Goal: Register for event/course

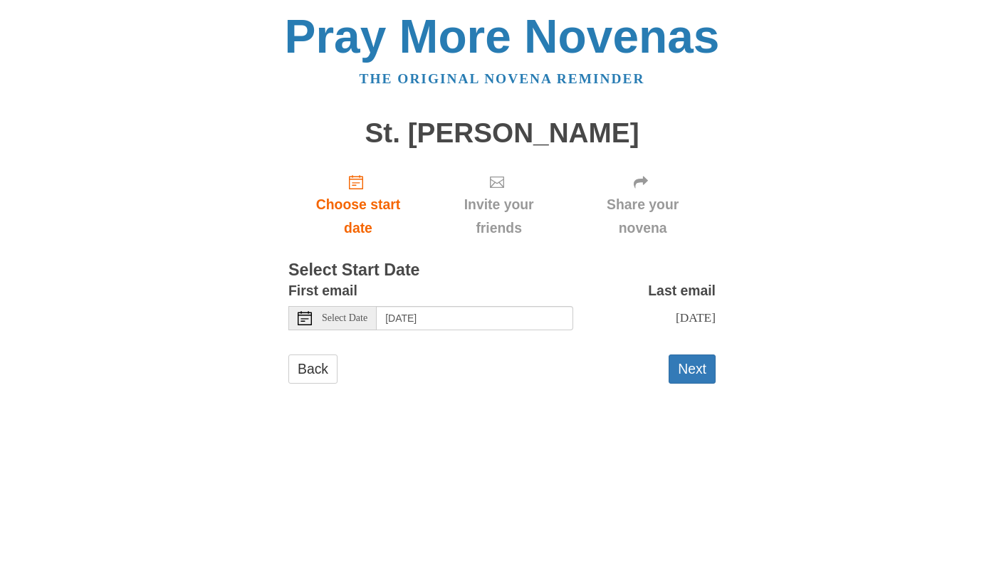
click at [298, 325] on icon at bounding box center [305, 318] width 14 height 14
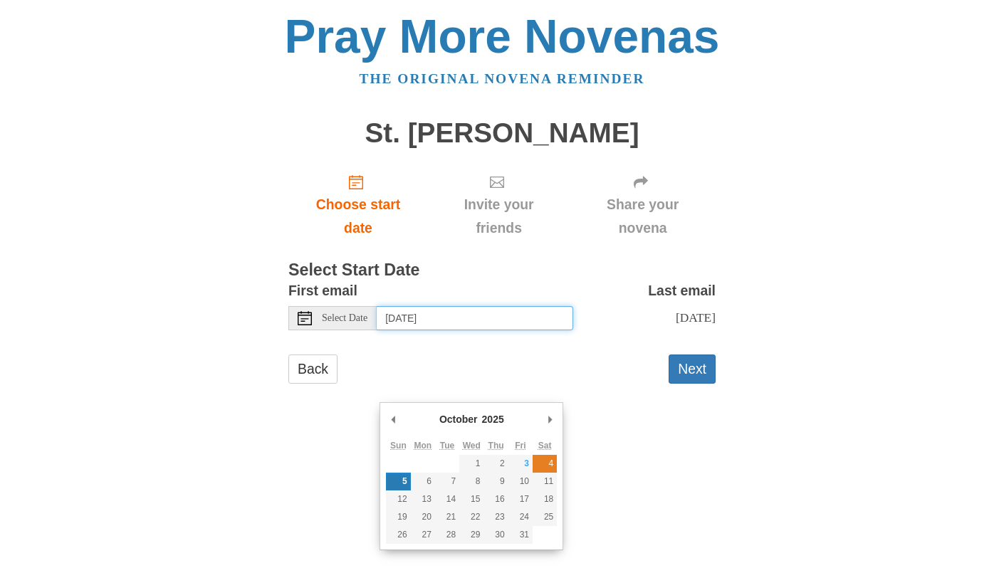
type input "Saturday, October 4th"
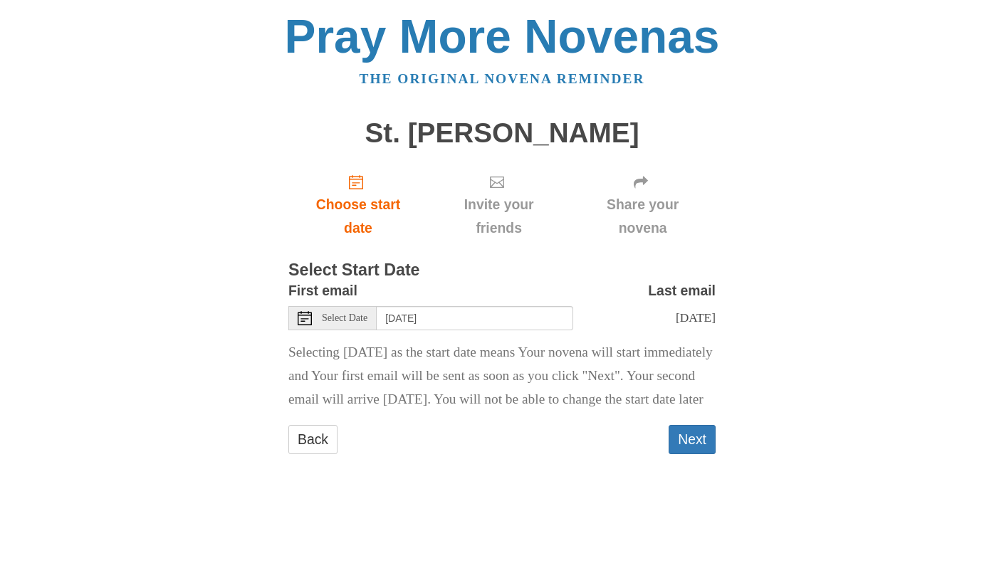
scroll to position [113, 0]
click at [700, 454] on button "Next" at bounding box center [691, 439] width 47 height 29
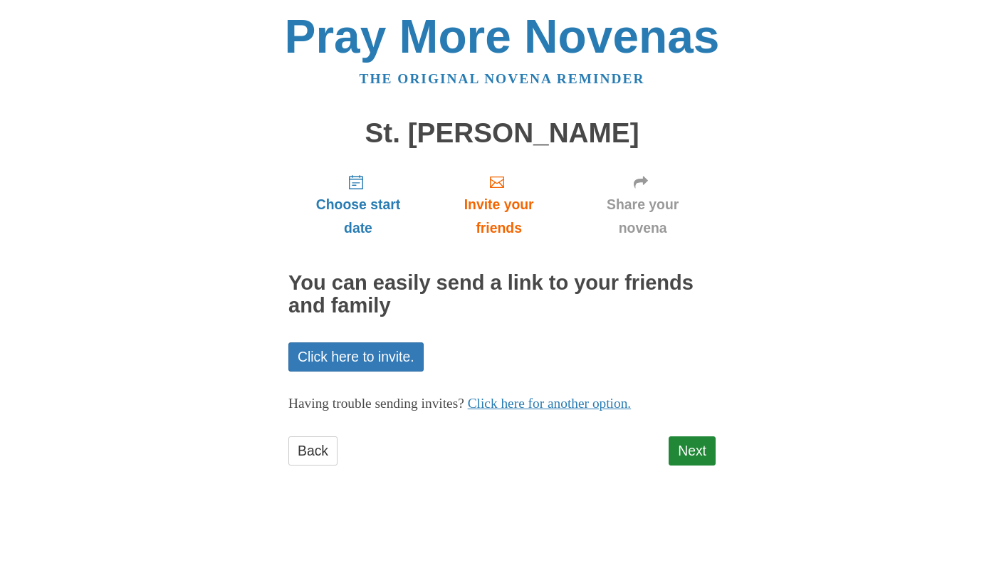
scroll to position [32, 0]
drag, startPoint x: 690, startPoint y: 561, endPoint x: 676, endPoint y: 540, distance: 25.5
click at [690, 466] on link "Next" at bounding box center [691, 450] width 47 height 29
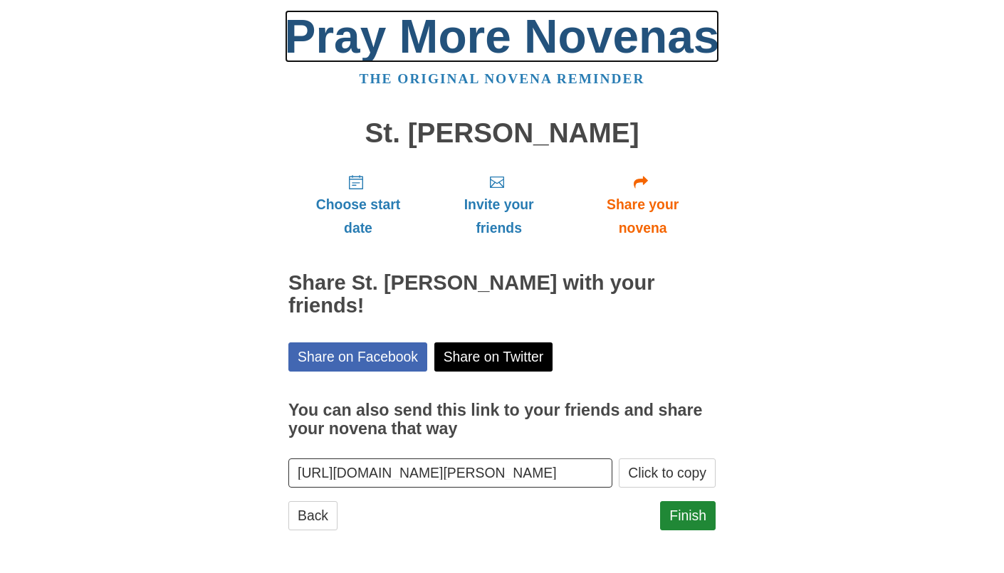
click at [445, 50] on link "Pray More Novenas" at bounding box center [502, 36] width 435 height 53
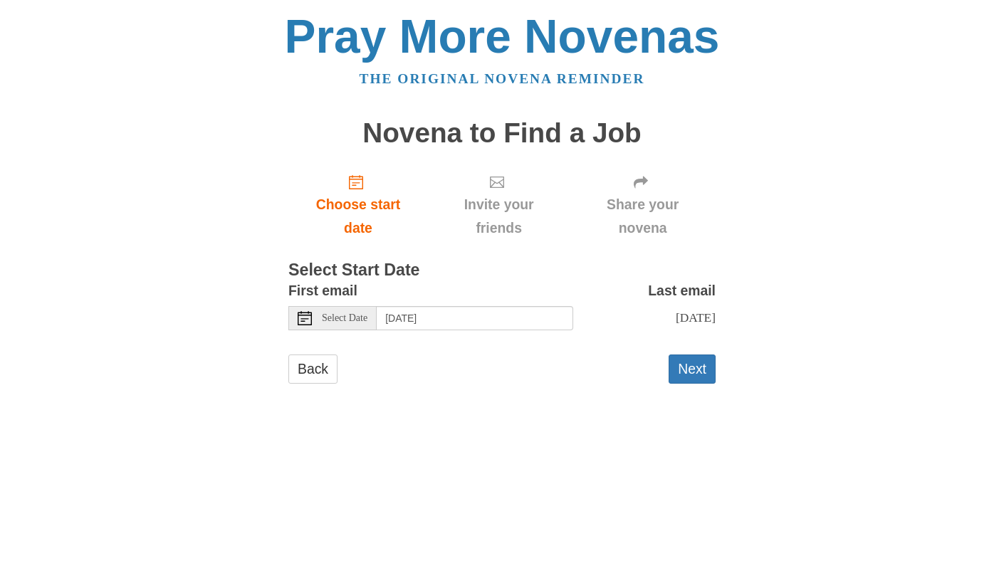
click at [303, 325] on use at bounding box center [305, 318] width 14 height 14
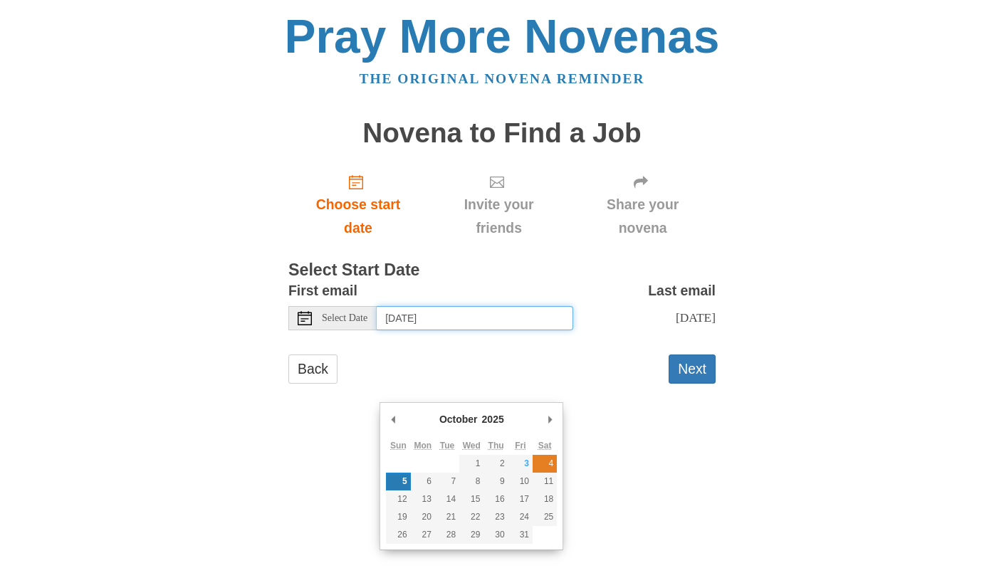
type input "Saturday, October 4th"
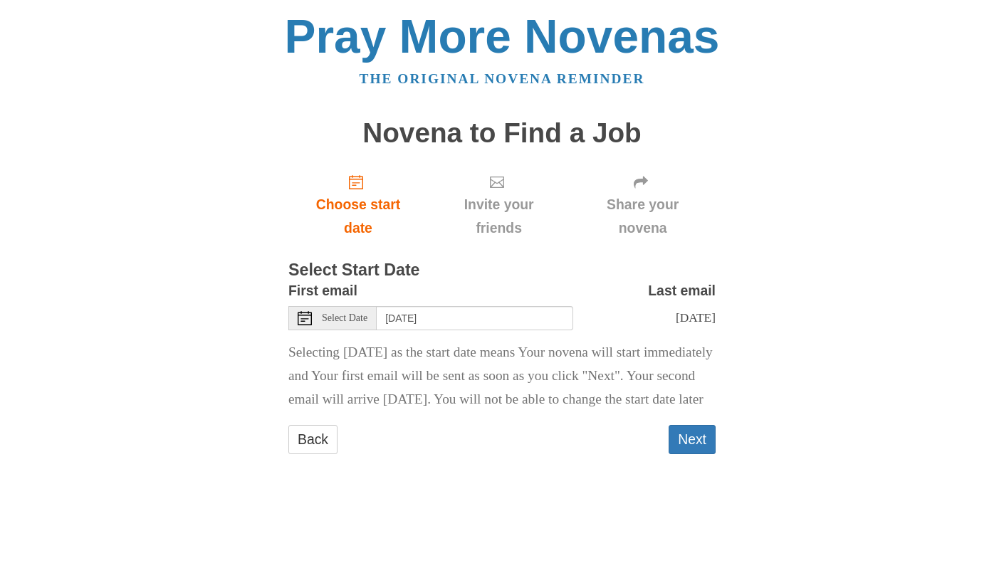
scroll to position [109, 0]
click at [696, 454] on button "Next" at bounding box center [691, 439] width 47 height 29
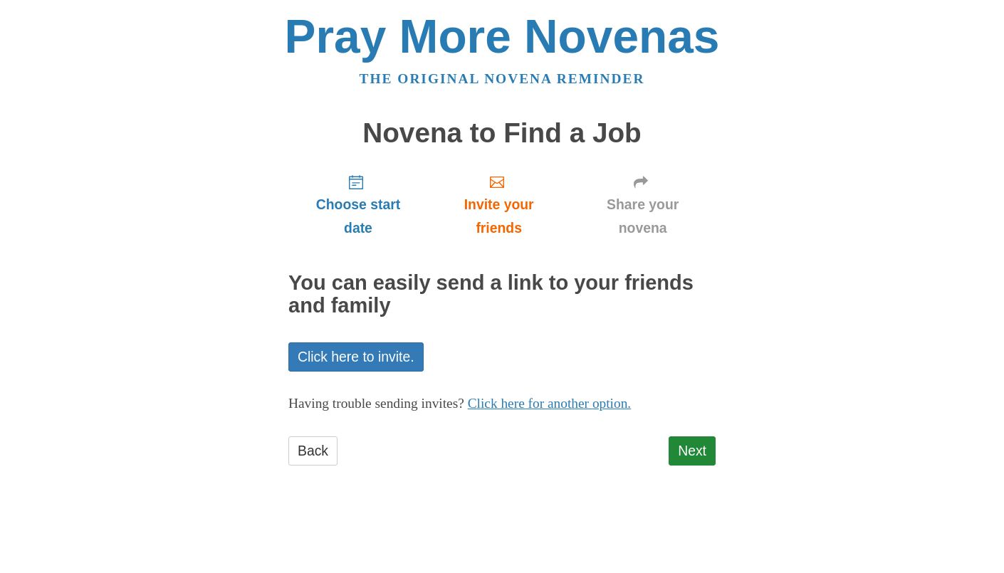
scroll to position [33, 0]
click at [690, 466] on link "Next" at bounding box center [691, 450] width 47 height 29
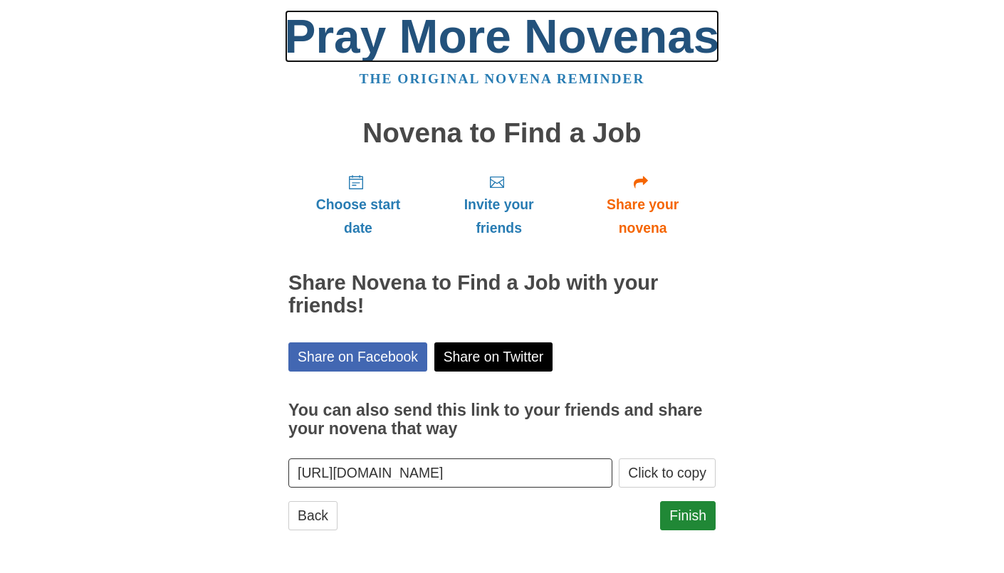
click at [473, 63] on link "Pray More Novenas" at bounding box center [502, 36] width 435 height 53
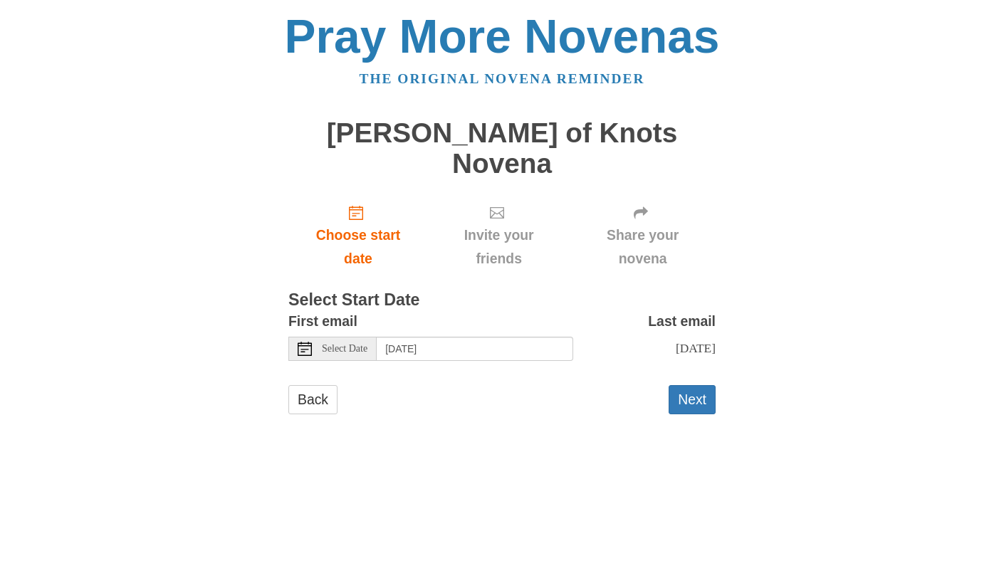
click at [308, 356] on use at bounding box center [305, 349] width 14 height 14
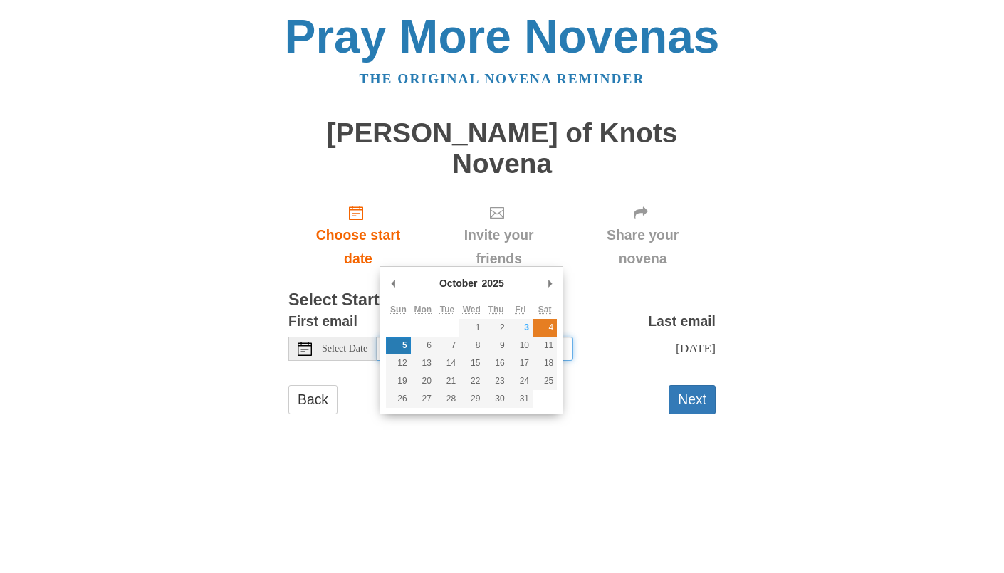
type input "Saturday, October 4th"
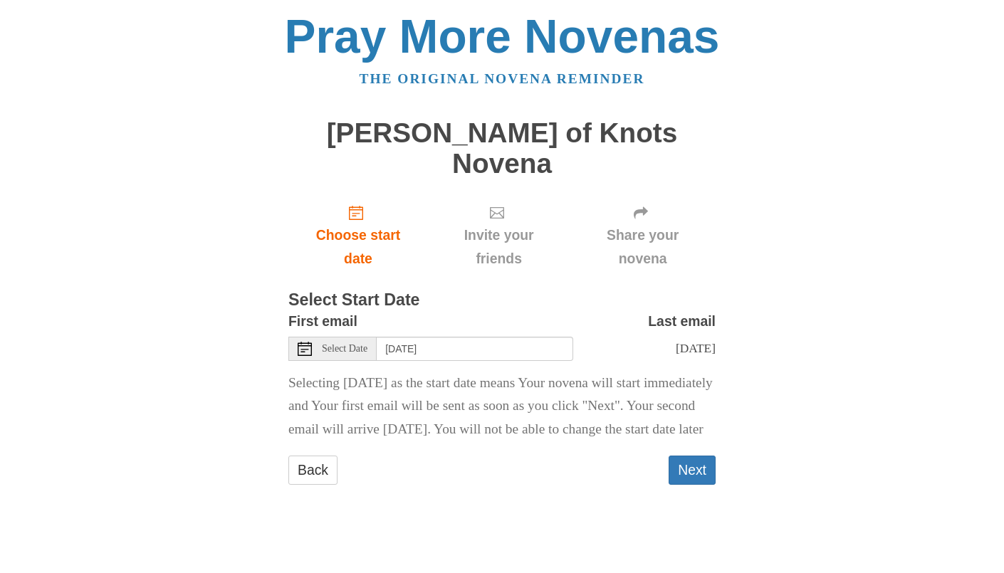
scroll to position [104, 0]
click at [693, 485] on button "Next" at bounding box center [691, 470] width 47 height 29
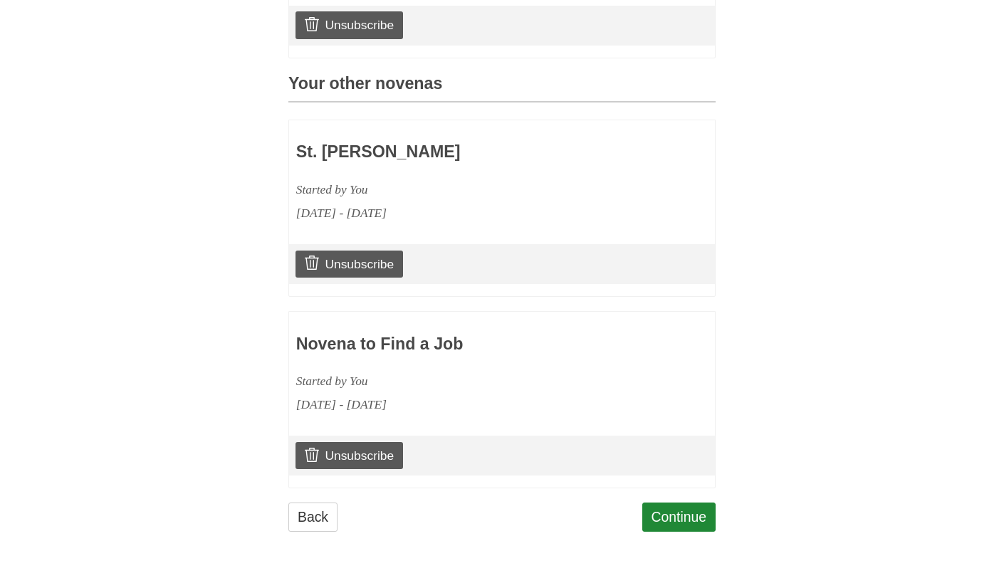
scroll to position [921, 0]
click at [660, 522] on div "Continue" at bounding box center [679, 524] width 74 height 43
click at [663, 505] on link "Continue" at bounding box center [679, 517] width 74 height 29
